Goal: Check status: Check status

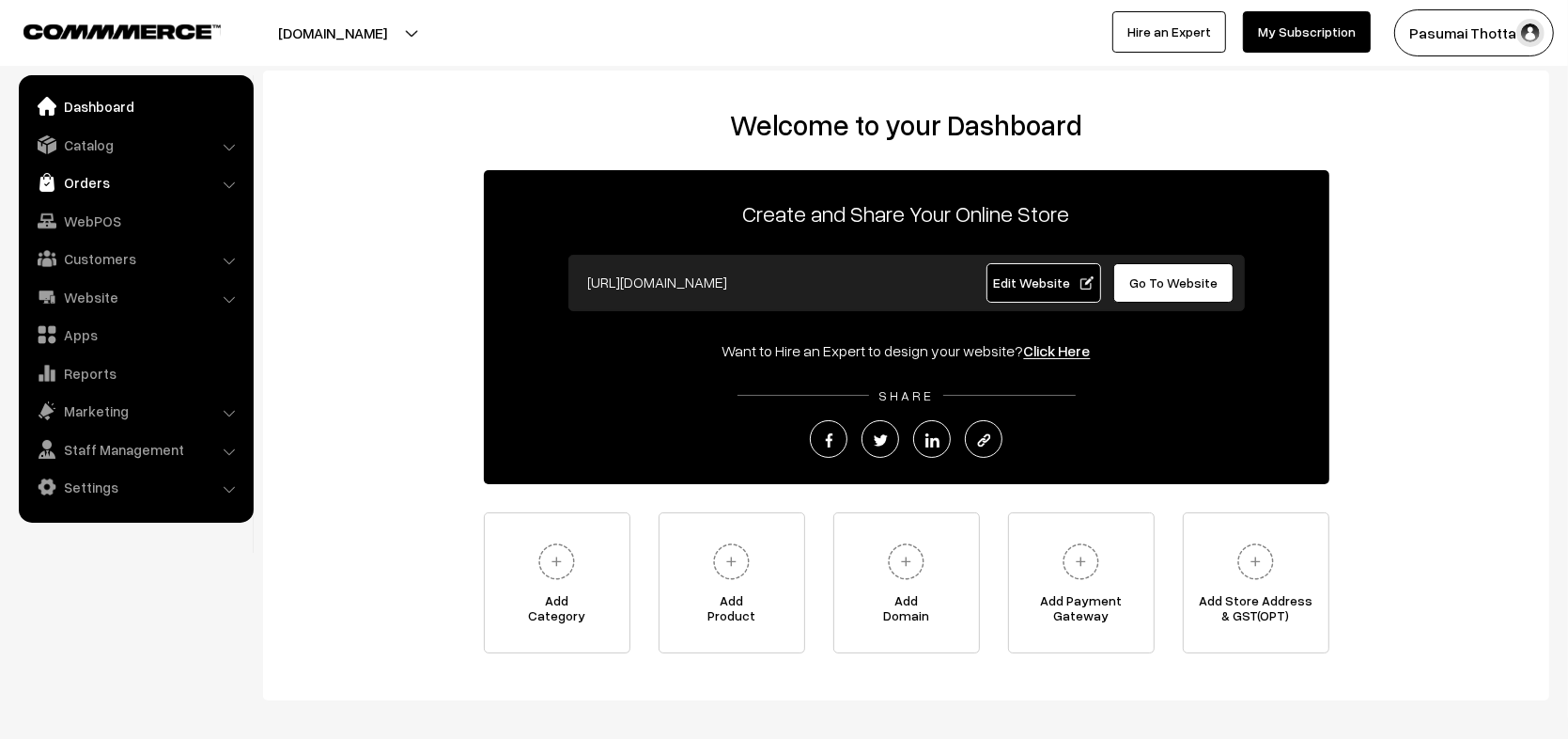
click at [116, 192] on link "Orders" at bounding box center [135, 182] width 223 height 34
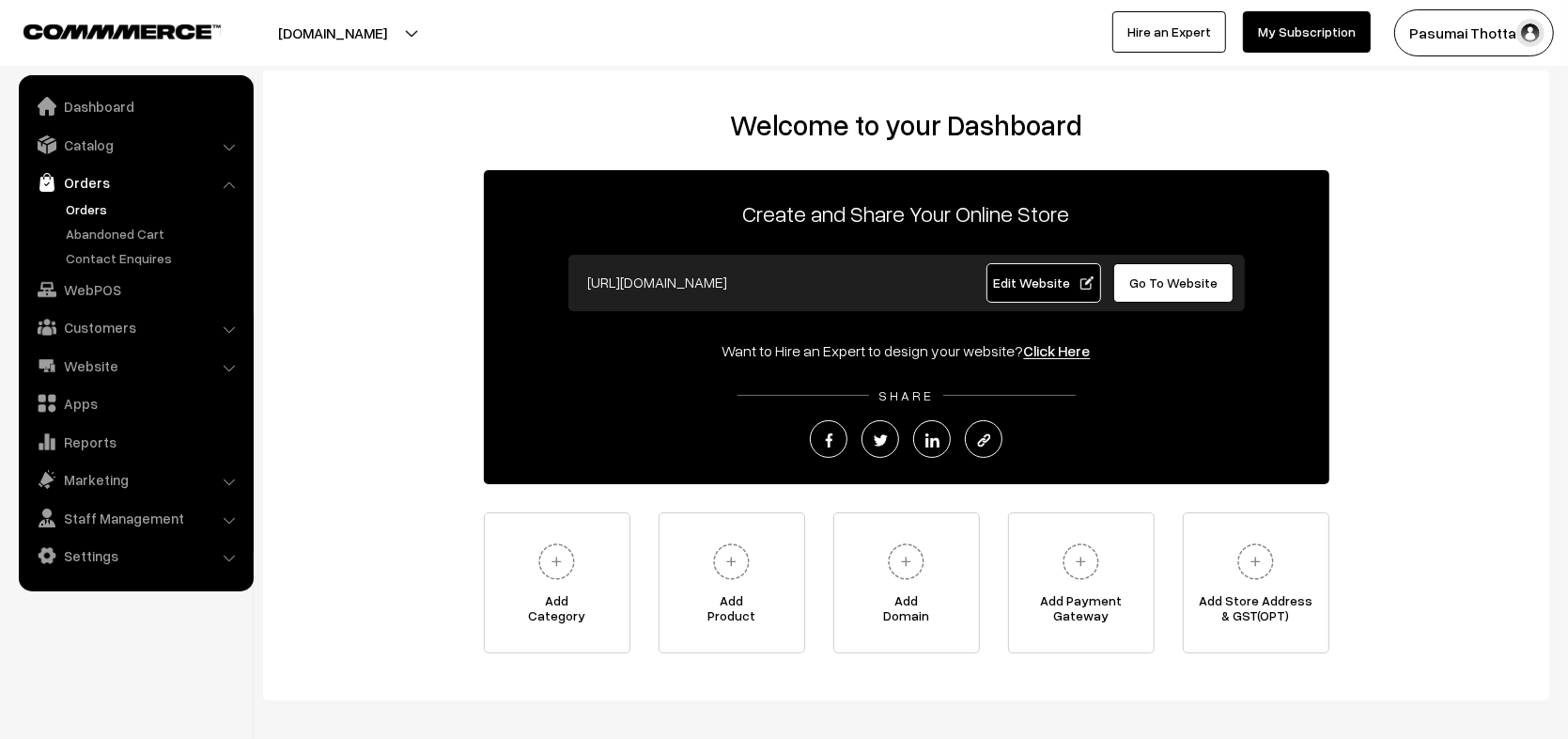
click at [95, 213] on link "Orders" at bounding box center [154, 209] width 186 height 19
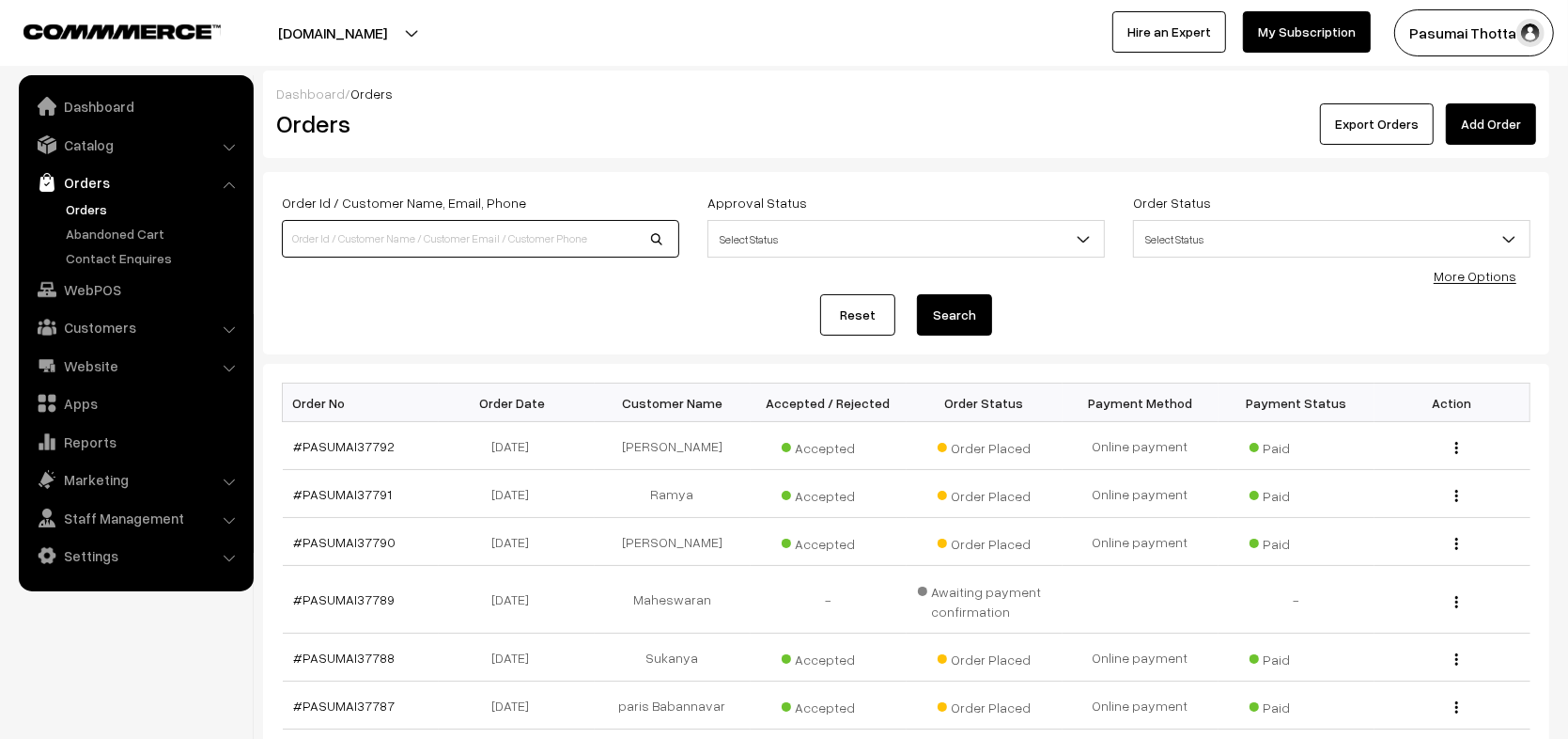
click at [489, 237] on input at bounding box center [480, 238] width 397 height 38
paste input "PASUMAI36780"
type input "PASUMAI36780"
click at [957, 322] on button "Search" at bounding box center [954, 315] width 75 height 42
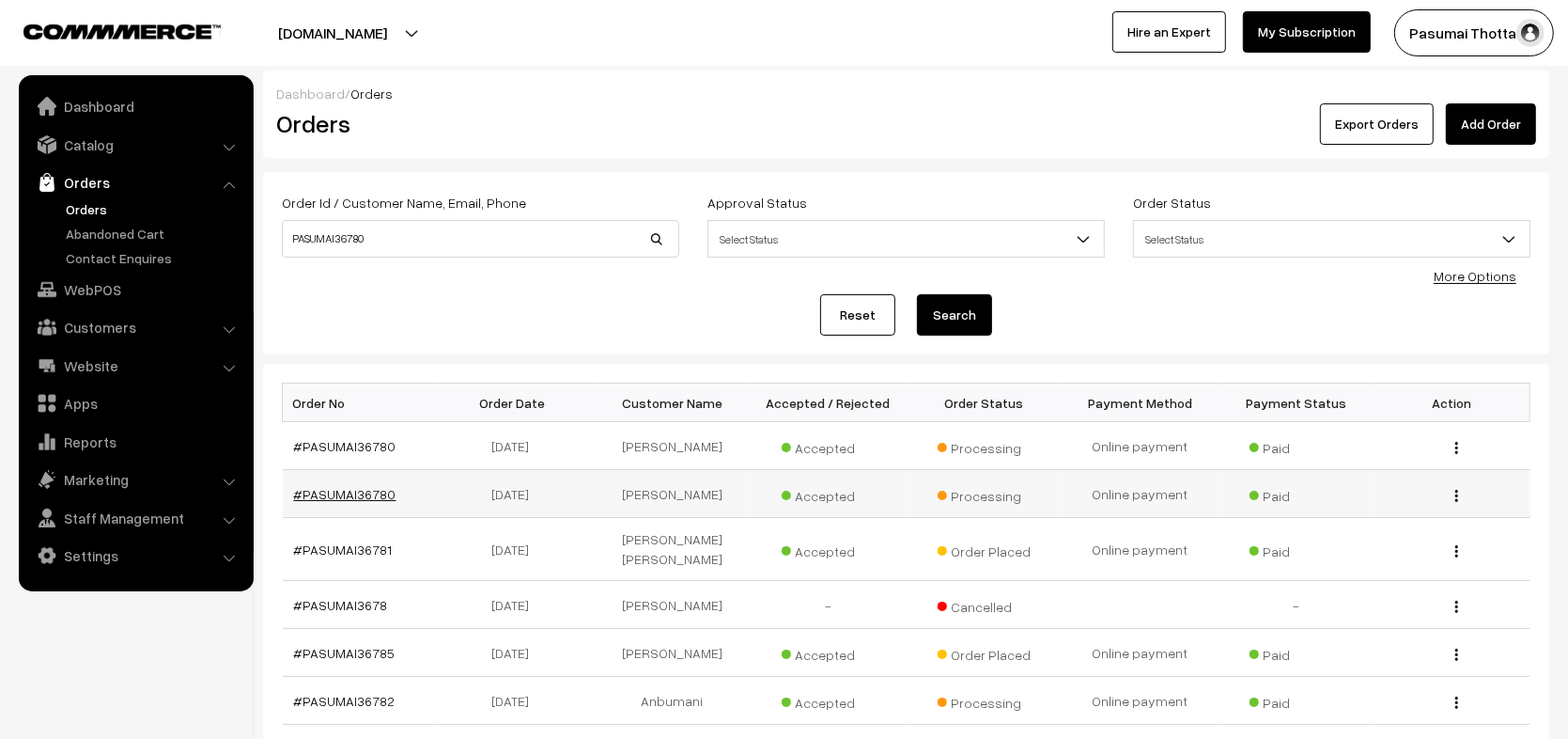
click at [355, 487] on link "#PASUMAI36780" at bounding box center [345, 493] width 102 height 16
click at [359, 442] on link "#PASUMAI36780" at bounding box center [345, 446] width 102 height 16
